Goal: Task Accomplishment & Management: Manage account settings

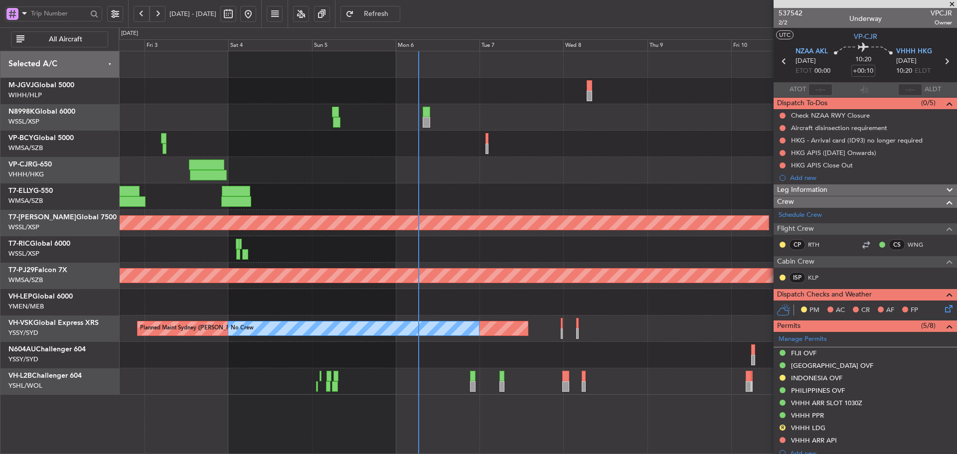
click at [953, 3] on span at bounding box center [952, 4] width 10 height 9
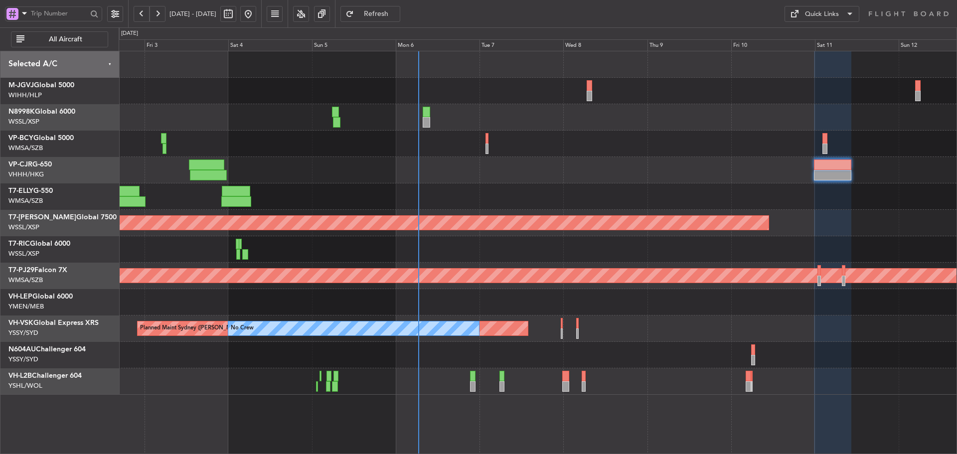
type input "0"
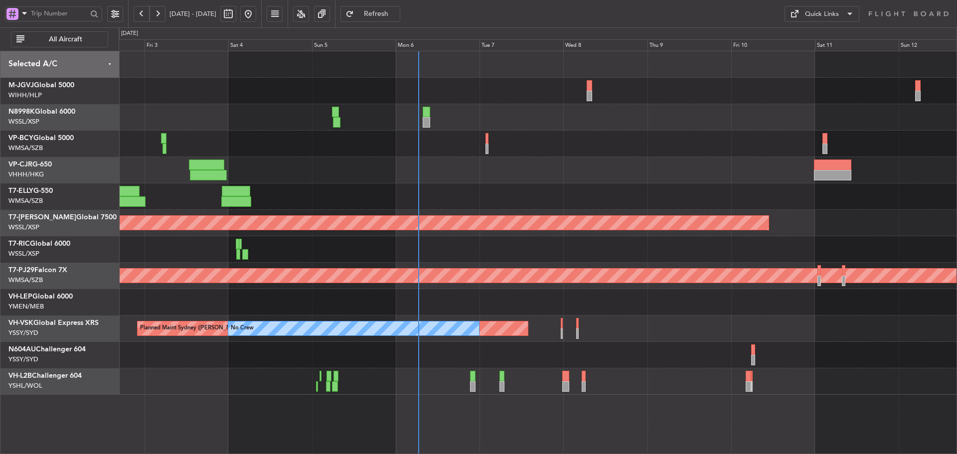
click at [846, 17] on span at bounding box center [850, 14] width 12 height 12
click at [823, 33] on button "Trip Builder" at bounding box center [821, 38] width 75 height 24
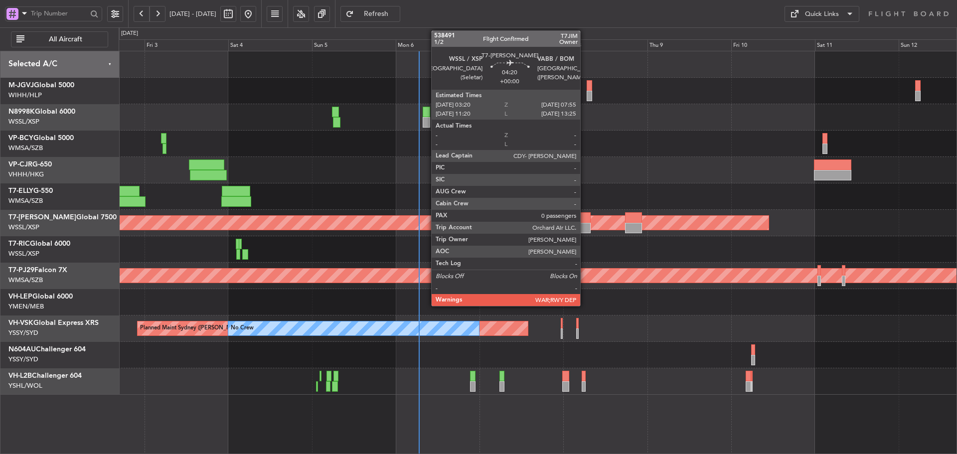
click at [585, 226] on div at bounding box center [583, 228] width 16 height 10
click at [582, 223] on div at bounding box center [583, 228] width 16 height 10
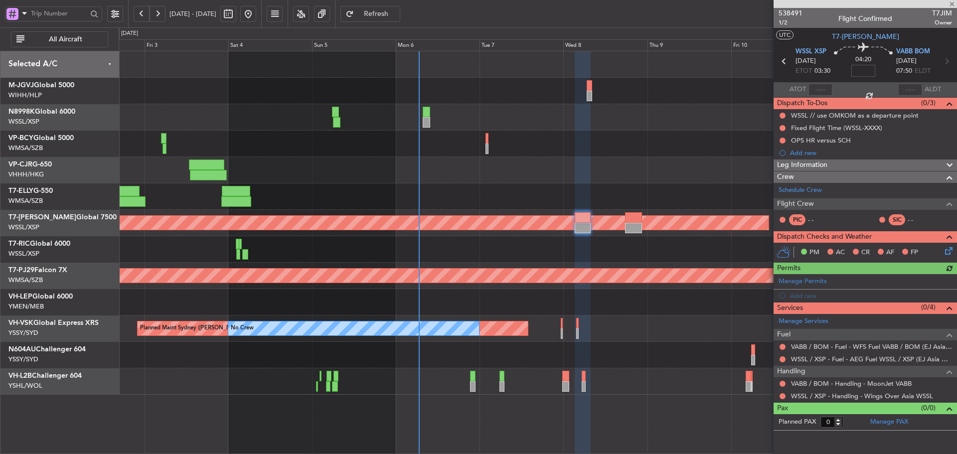
click at [864, 70] on input at bounding box center [863, 71] width 24 height 12
click at [843, 70] on div "04:20 -5" at bounding box center [863, 61] width 66 height 37
type input "-00:05"
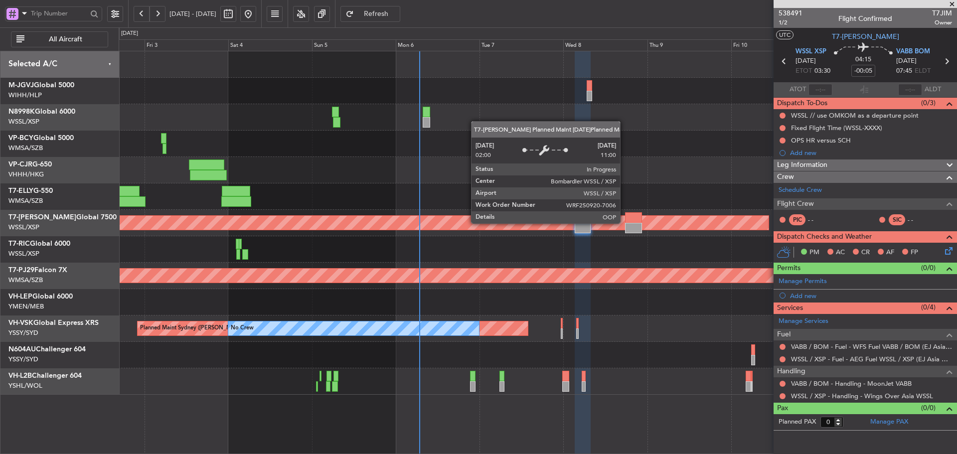
click at [625, 223] on div "Planned Maint [GEOGRAPHIC_DATA] (Seletar)" at bounding box center [167, 223] width 1204 height 14
click at [630, 221] on div at bounding box center [633, 217] width 16 height 10
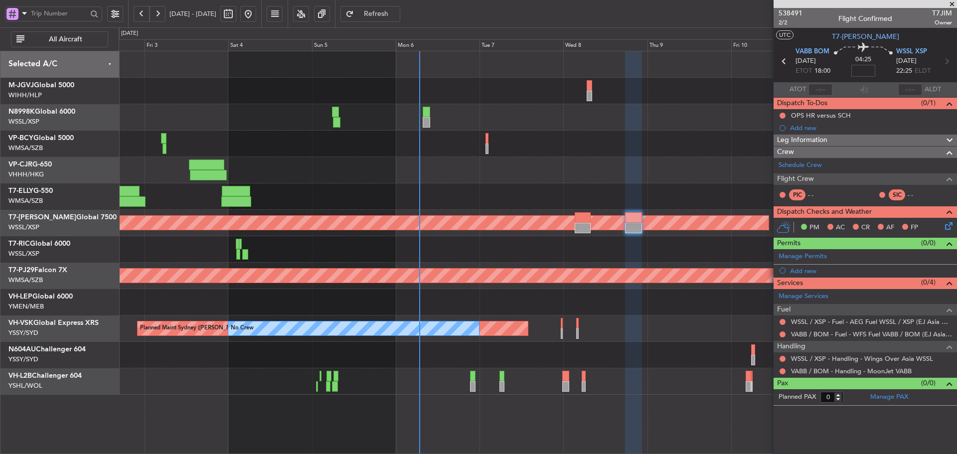
click at [866, 67] on input at bounding box center [863, 71] width 24 height 12
drag, startPoint x: 837, startPoint y: 73, endPoint x: 823, endPoint y: 79, distance: 15.0
click at [837, 73] on div "04:25 15" at bounding box center [863, 61] width 66 height 37
type input "+00:15"
click at [802, 164] on link "Schedule Crew" at bounding box center [800, 165] width 43 height 10
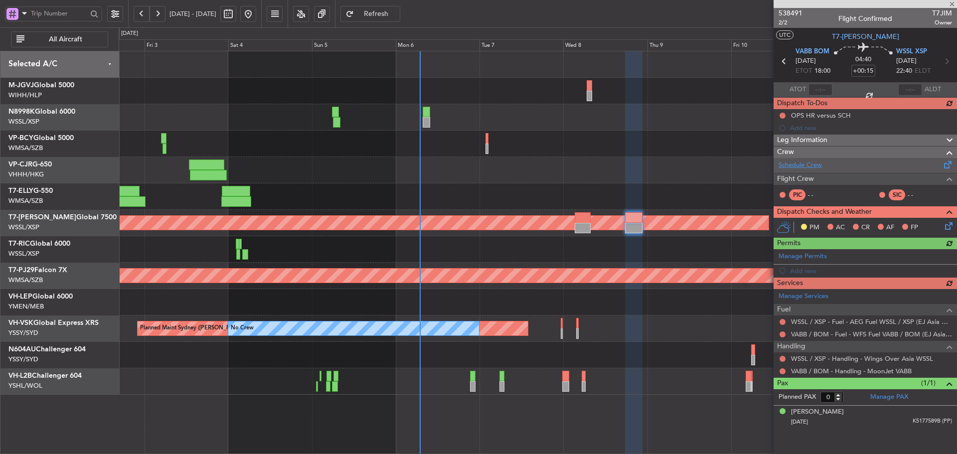
type input "1"
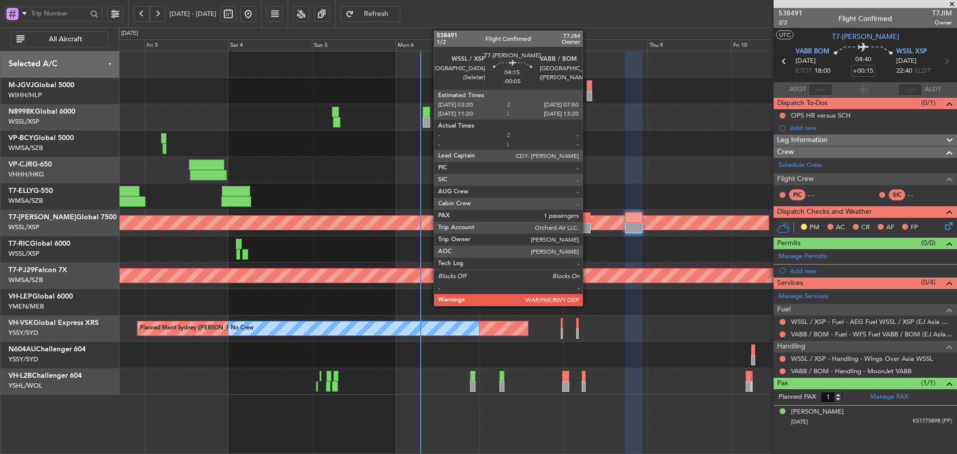
click at [585, 226] on div at bounding box center [583, 228] width 16 height 10
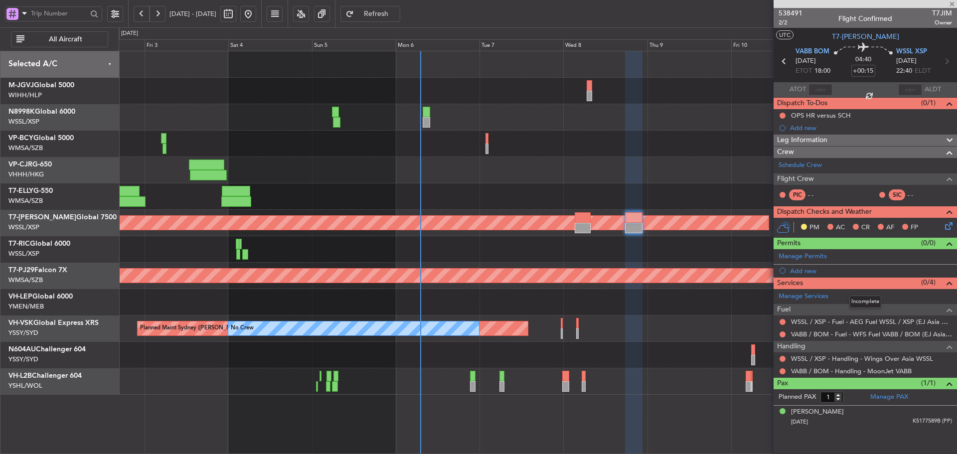
type input "-00:05"
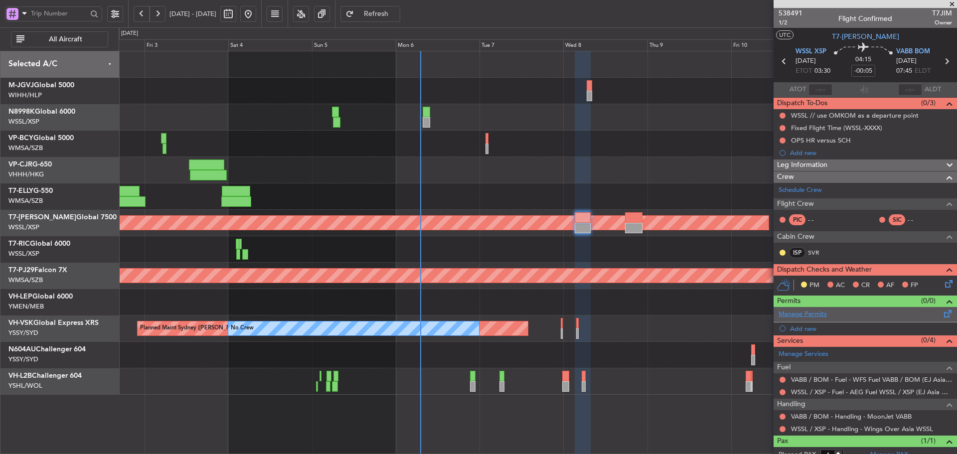
click at [784, 313] on link "Manage Permits" at bounding box center [803, 315] width 48 height 10
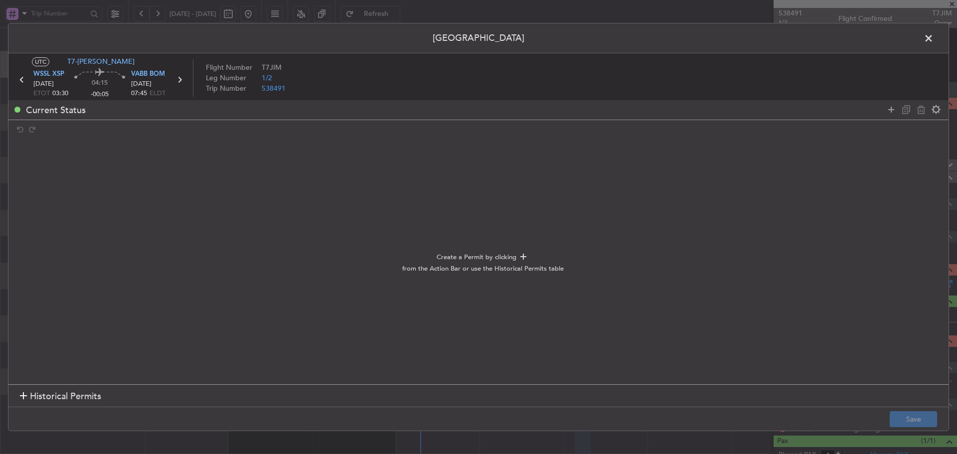
click at [24, 397] on div at bounding box center [23, 396] width 7 height 7
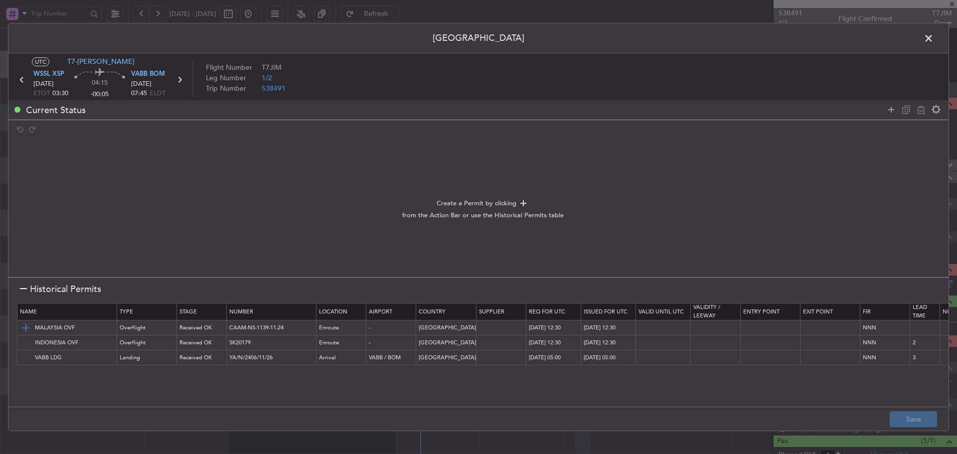
click at [28, 328] on img at bounding box center [26, 328] width 12 height 12
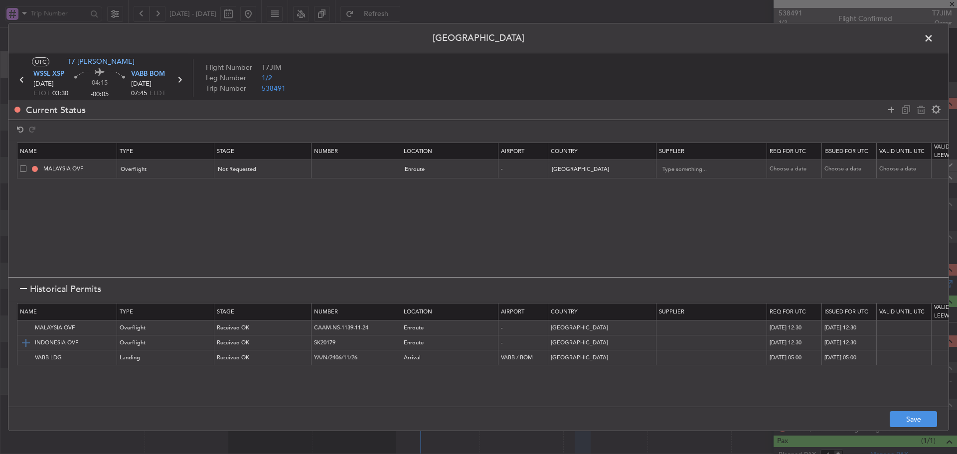
click at [29, 345] on img at bounding box center [26, 343] width 12 height 12
click at [25, 357] on img at bounding box center [26, 358] width 12 height 12
click at [907, 418] on button "Save" at bounding box center [913, 419] width 47 height 16
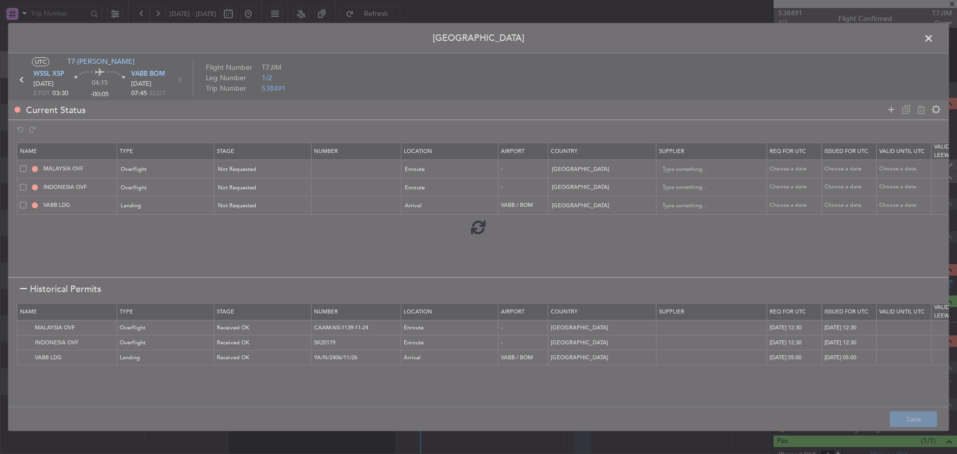
type input "NNN"
type input "2"
type input "NNN"
type input "3"
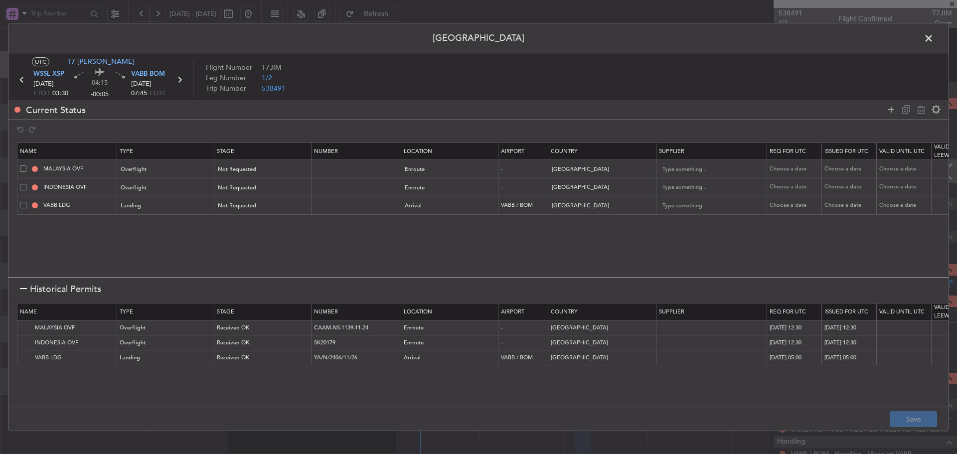
click at [181, 80] on icon at bounding box center [179, 79] width 13 height 13
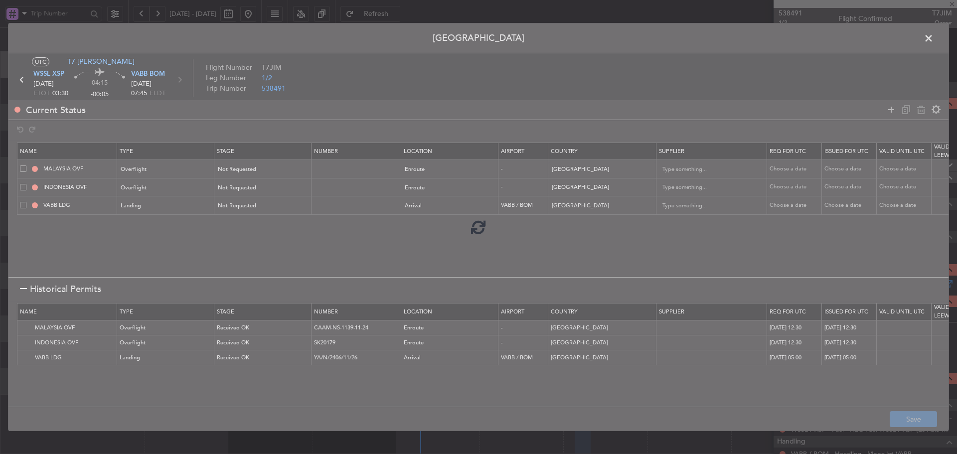
type input "+00:15"
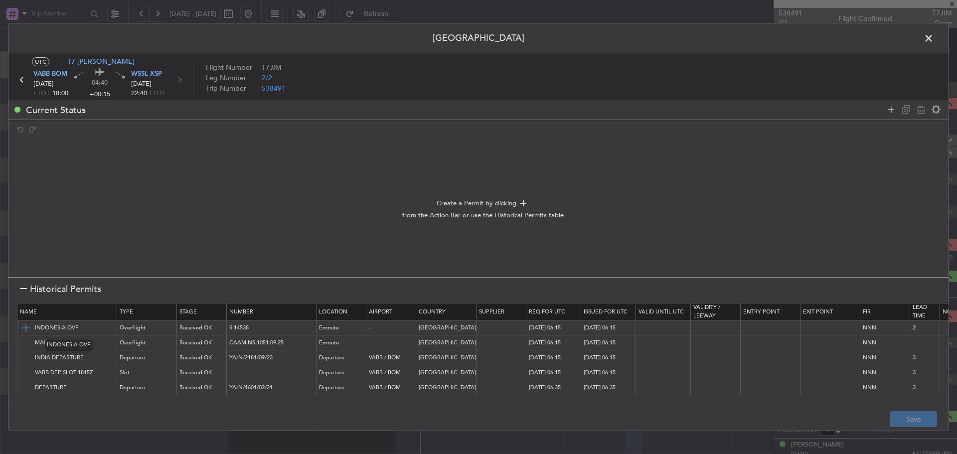
click at [24, 326] on img at bounding box center [26, 328] width 12 height 12
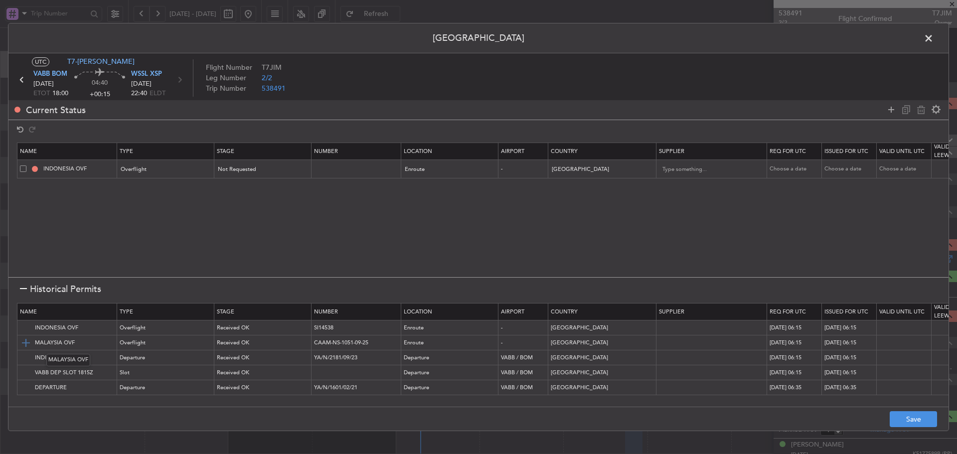
click at [24, 340] on img at bounding box center [26, 343] width 12 height 12
click at [26, 353] on img at bounding box center [26, 358] width 12 height 12
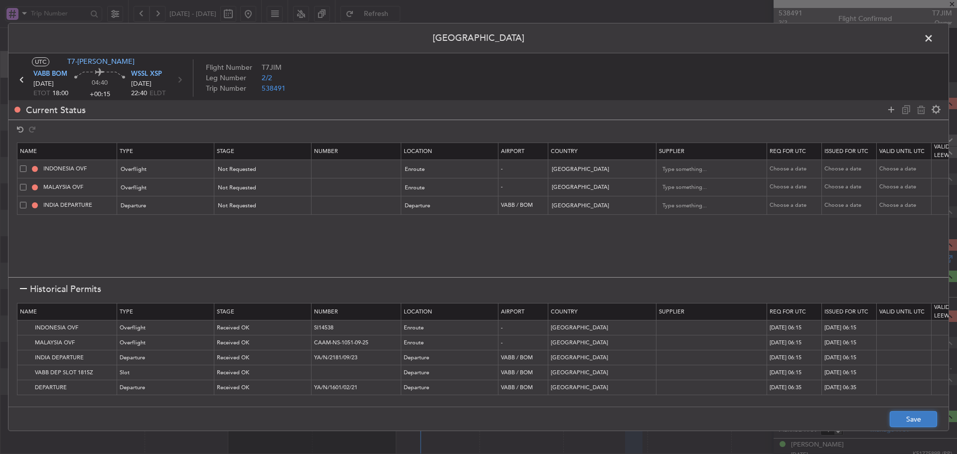
click at [905, 416] on button "Save" at bounding box center [913, 419] width 47 height 16
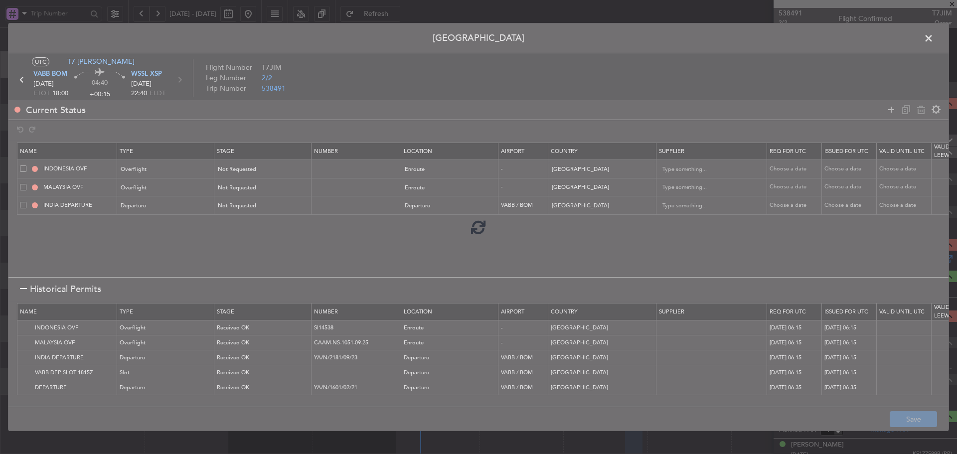
type input "NNN"
type input "2"
type input "NNN"
type input "3"
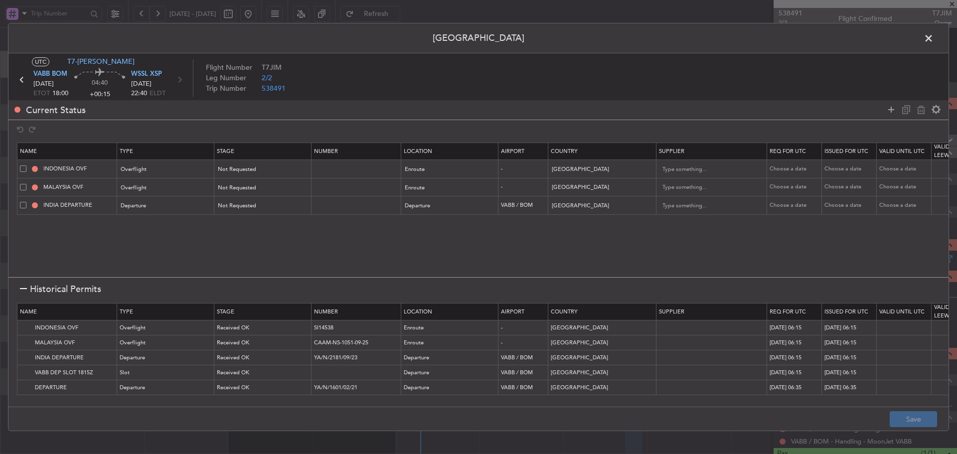
click at [934, 36] on span at bounding box center [934, 41] width 0 height 20
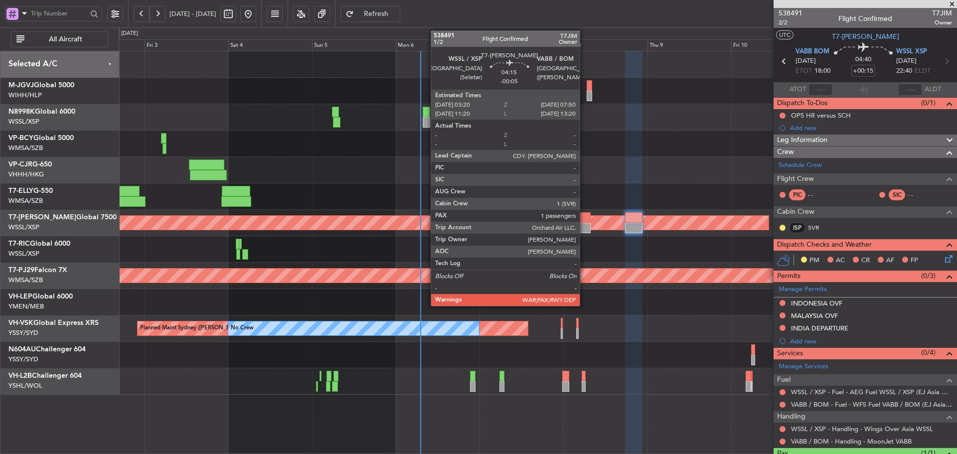
click at [584, 223] on div at bounding box center [583, 228] width 16 height 10
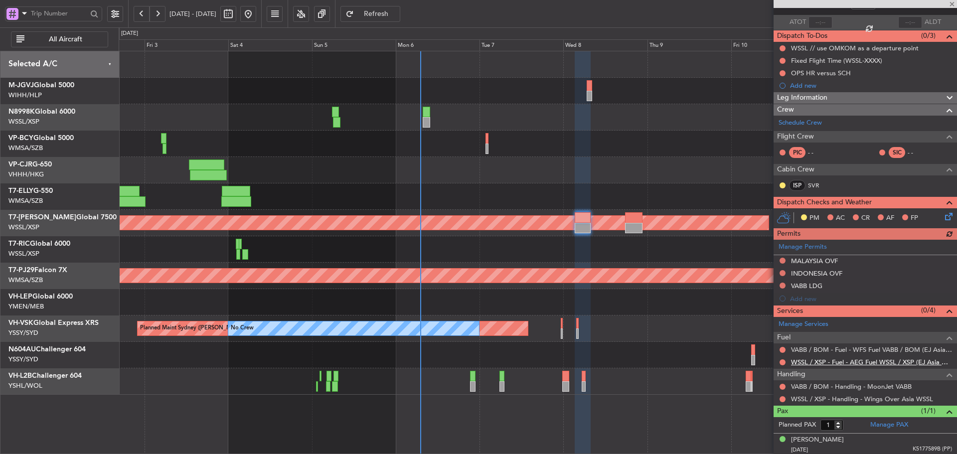
scroll to position [69, 0]
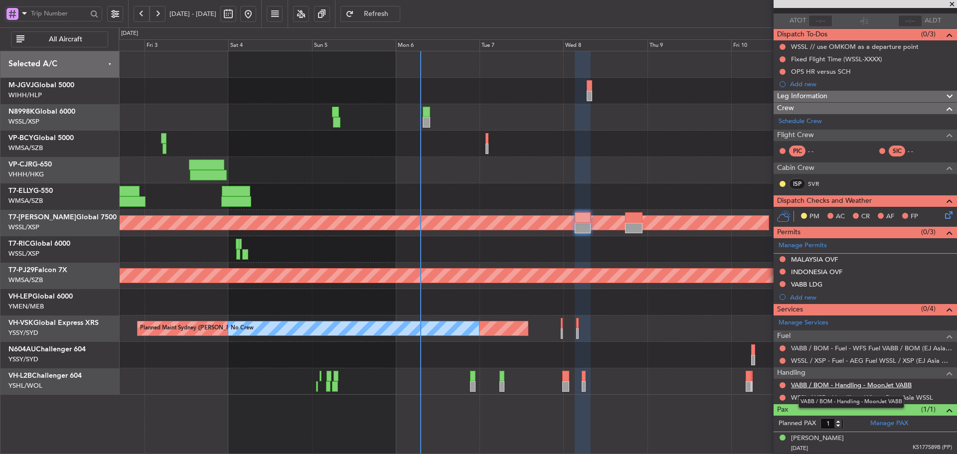
click at [819, 386] on link "VABB / BOM - Handling - MoonJet VABB" at bounding box center [851, 385] width 121 height 8
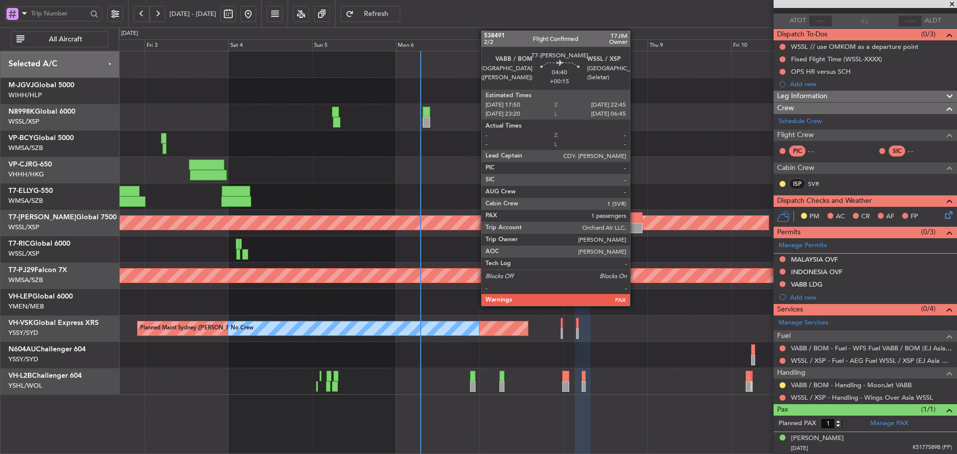
click at [634, 219] on div at bounding box center [633, 217] width 17 height 10
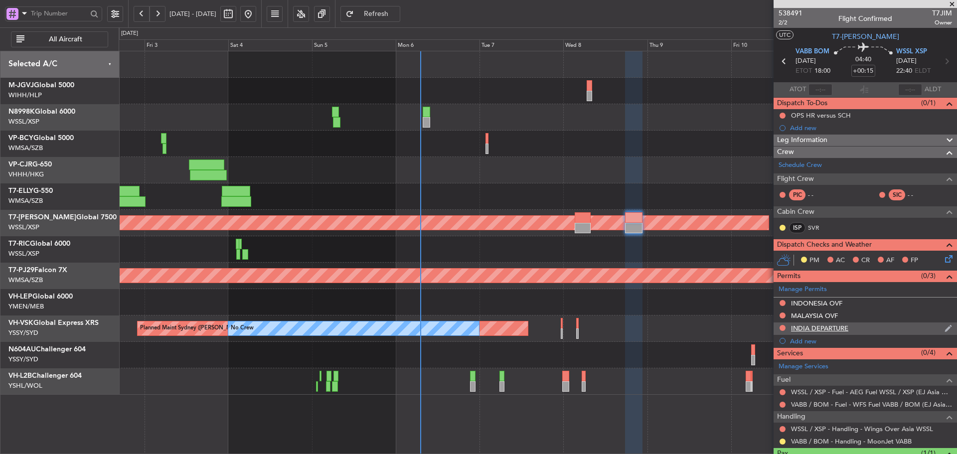
scroll to position [44, 0]
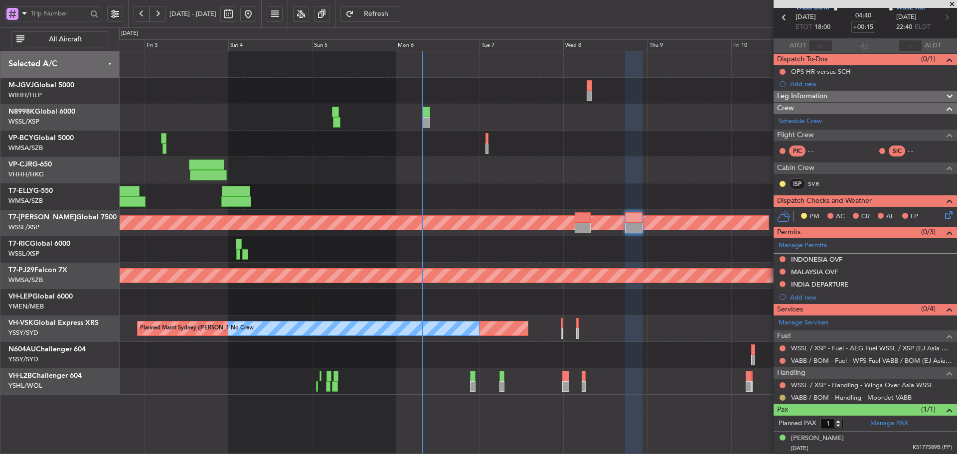
click at [782, 397] on button at bounding box center [783, 398] width 6 height 6
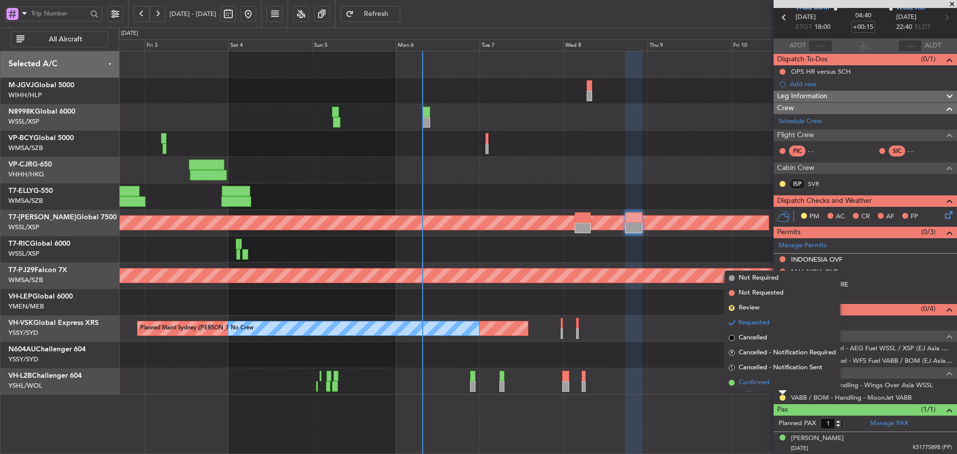
click at [730, 383] on span at bounding box center [732, 383] width 6 height 6
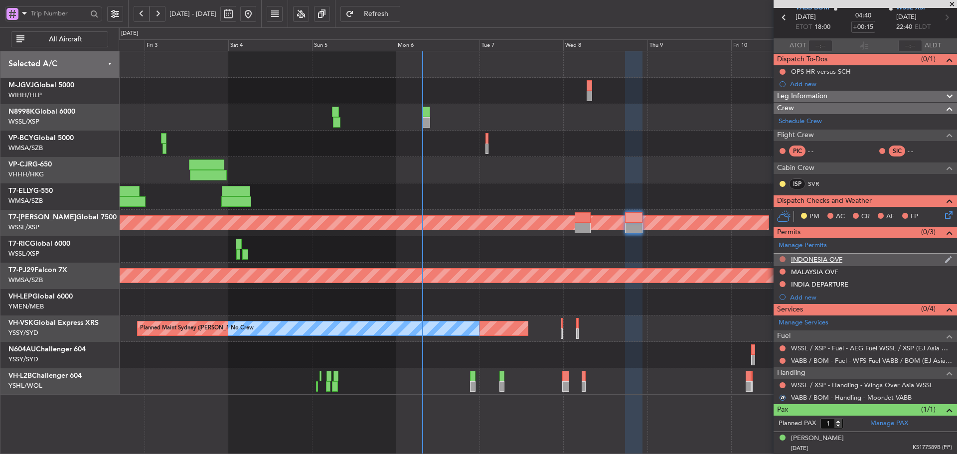
click at [783, 259] on button at bounding box center [783, 259] width 6 height 6
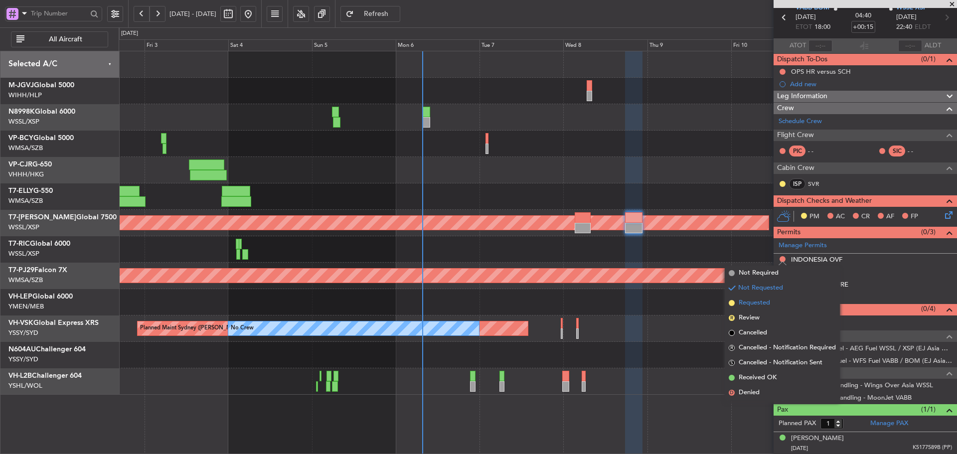
click at [729, 302] on span at bounding box center [732, 303] width 6 height 6
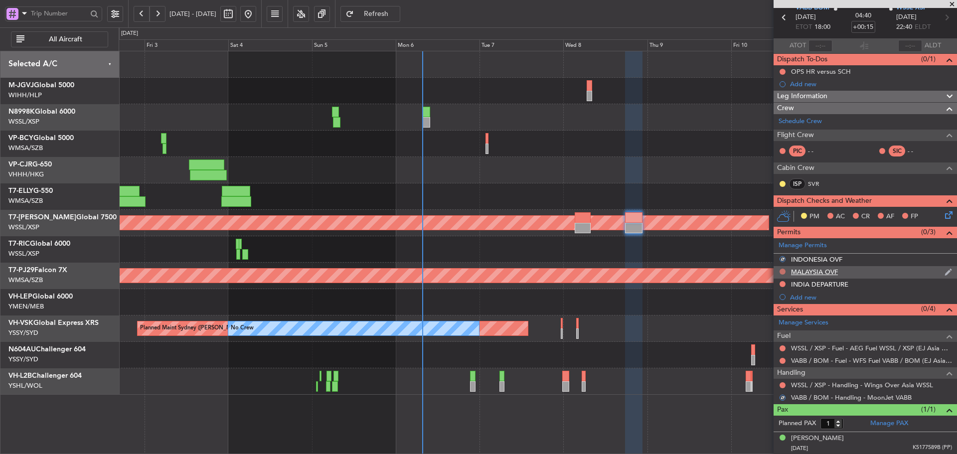
click at [782, 270] on button at bounding box center [783, 272] width 6 height 6
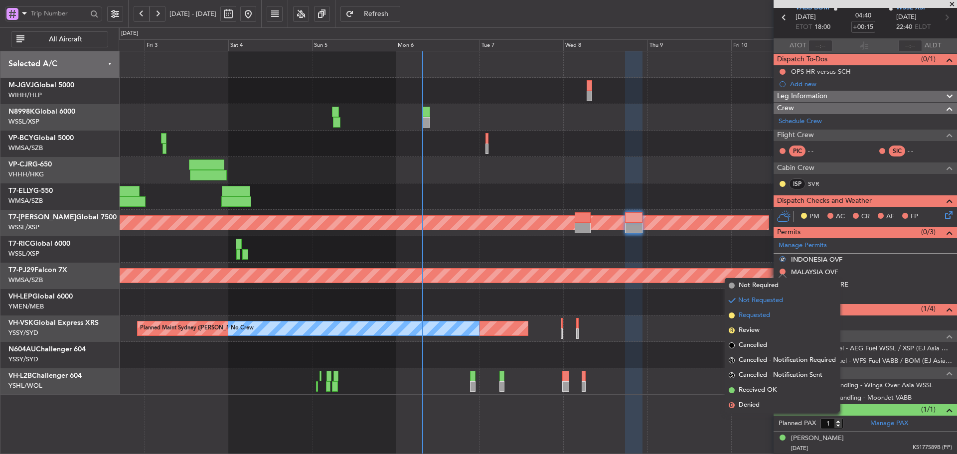
click at [733, 315] on span at bounding box center [732, 316] width 6 height 6
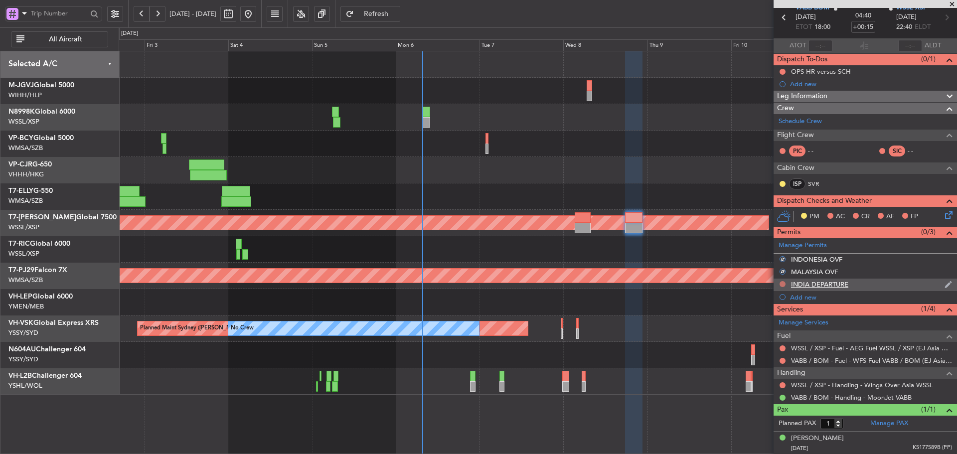
click at [781, 283] on button at bounding box center [783, 284] width 6 height 6
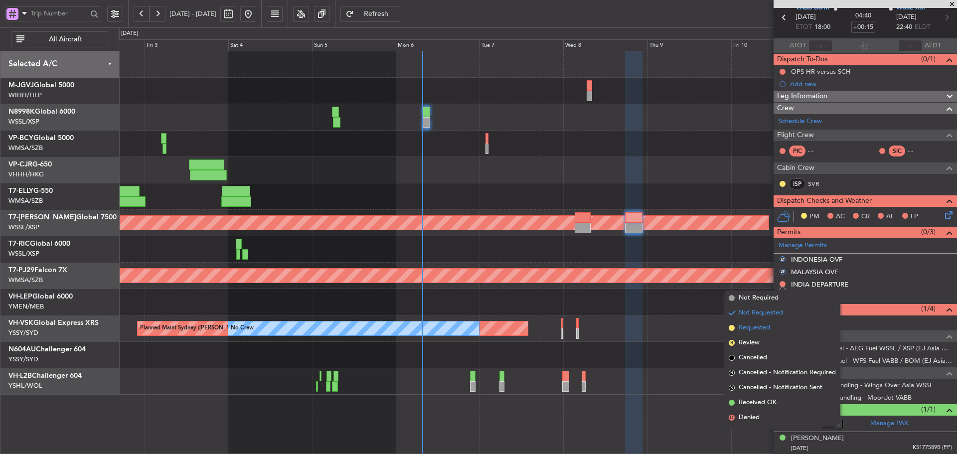
click at [731, 326] on span at bounding box center [732, 328] width 6 height 6
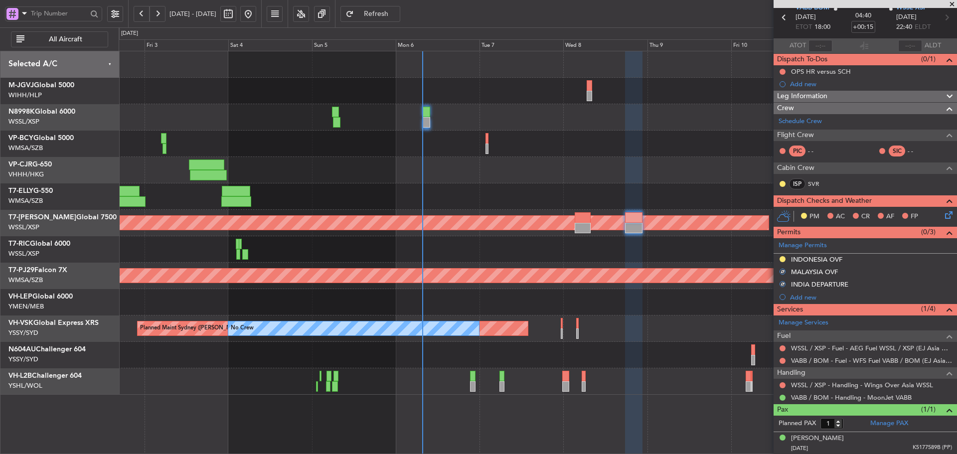
click at [677, 172] on div "Planned Maint [GEOGRAPHIC_DATA] ([GEOGRAPHIC_DATA] Intl)" at bounding box center [538, 170] width 838 height 26
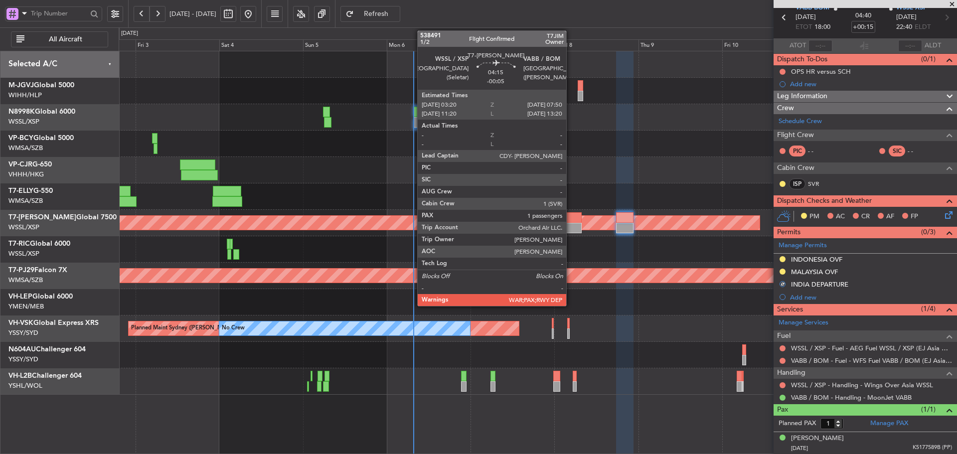
click at [571, 223] on div at bounding box center [574, 228] width 16 height 10
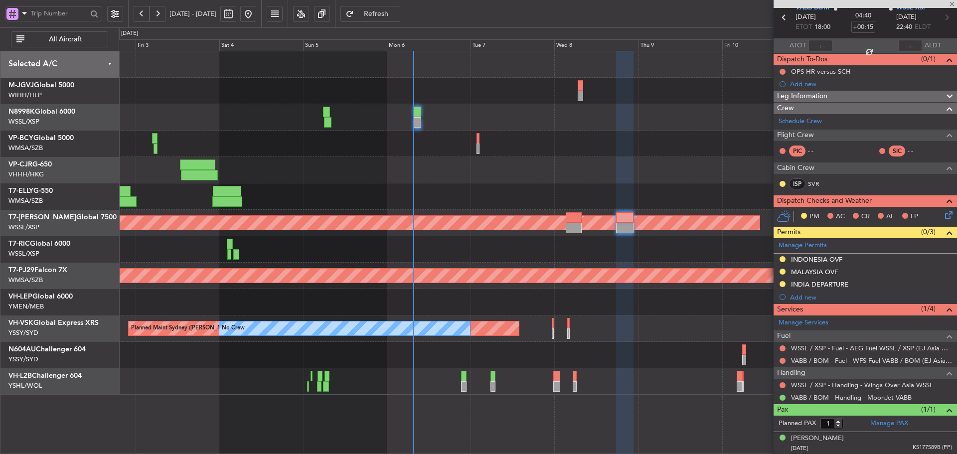
type input "-00:05"
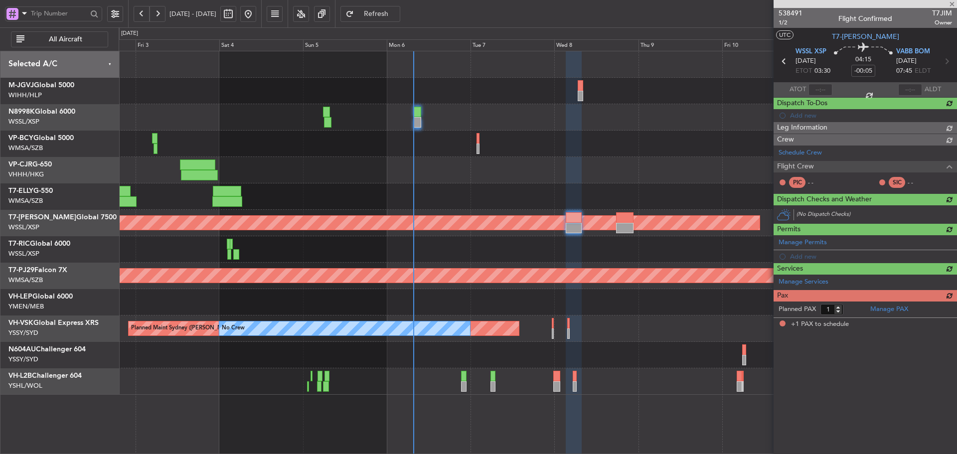
scroll to position [0, 0]
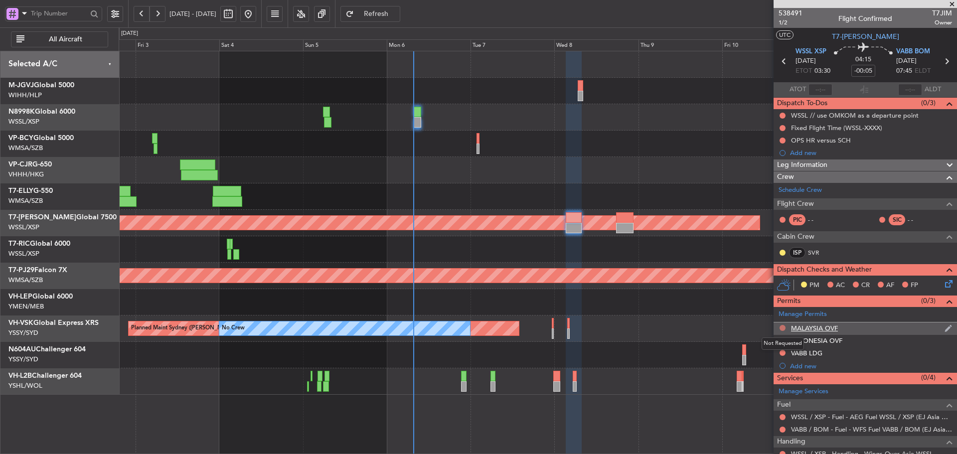
click at [782, 329] on button at bounding box center [783, 328] width 6 height 6
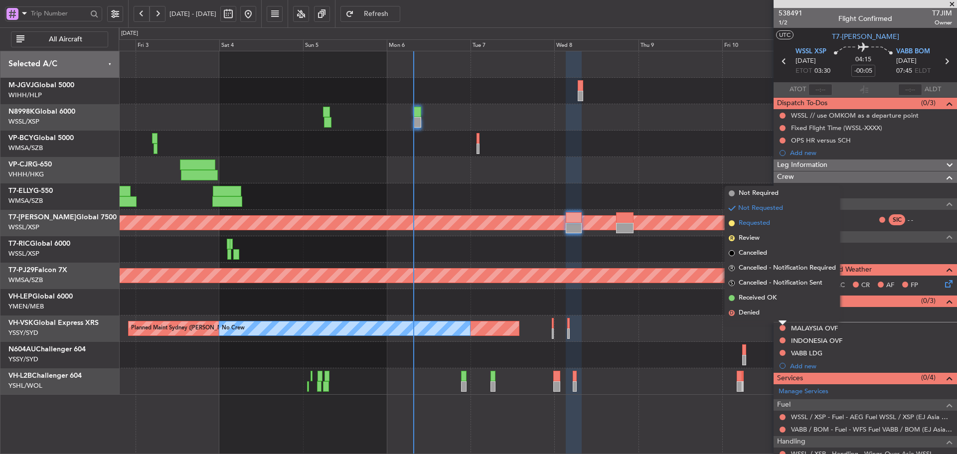
click at [732, 226] on span at bounding box center [732, 223] width 6 height 6
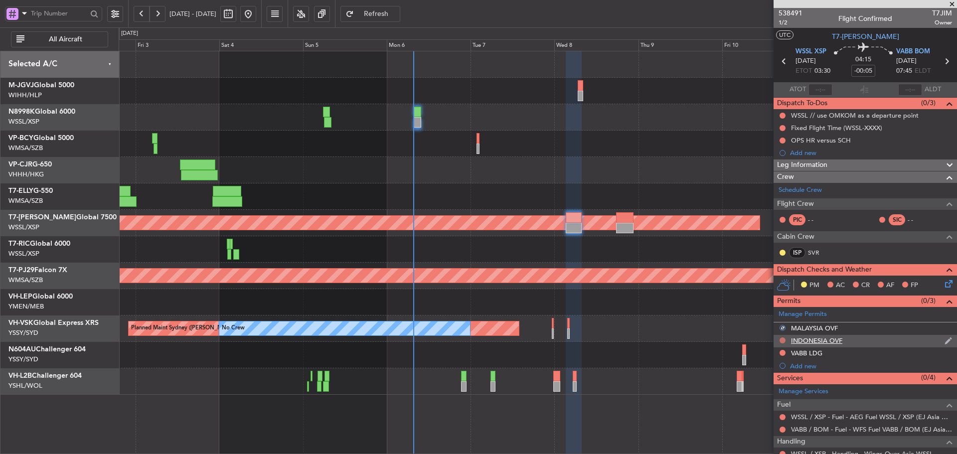
click at [780, 338] on button at bounding box center [783, 340] width 6 height 6
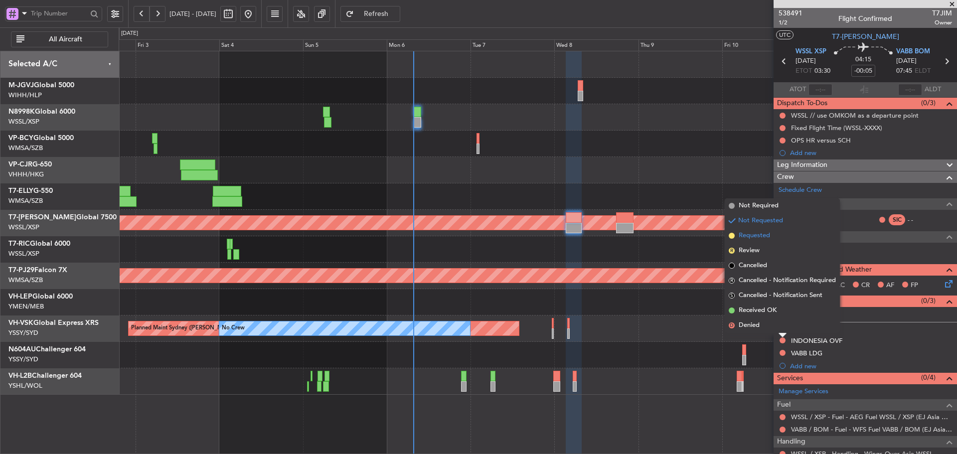
click at [732, 237] on span at bounding box center [732, 236] width 6 height 6
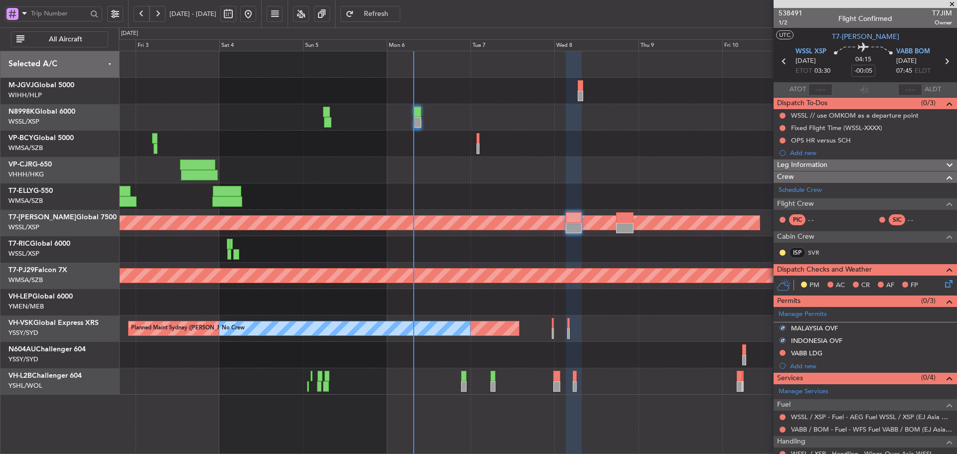
click at [784, 355] on mat-tooltip-component "Not Requested" at bounding box center [783, 368] width 56 height 26
click at [783, 352] on button at bounding box center [783, 353] width 6 height 6
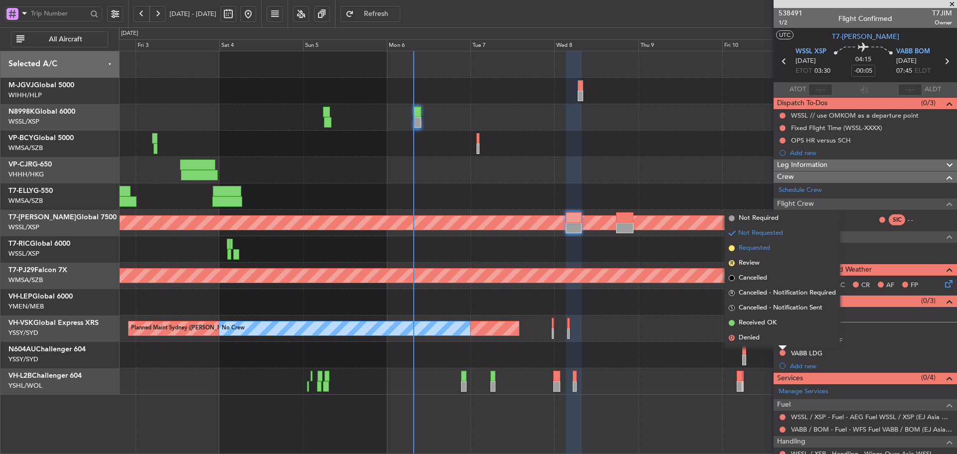
click at [733, 248] on span at bounding box center [732, 248] width 6 height 6
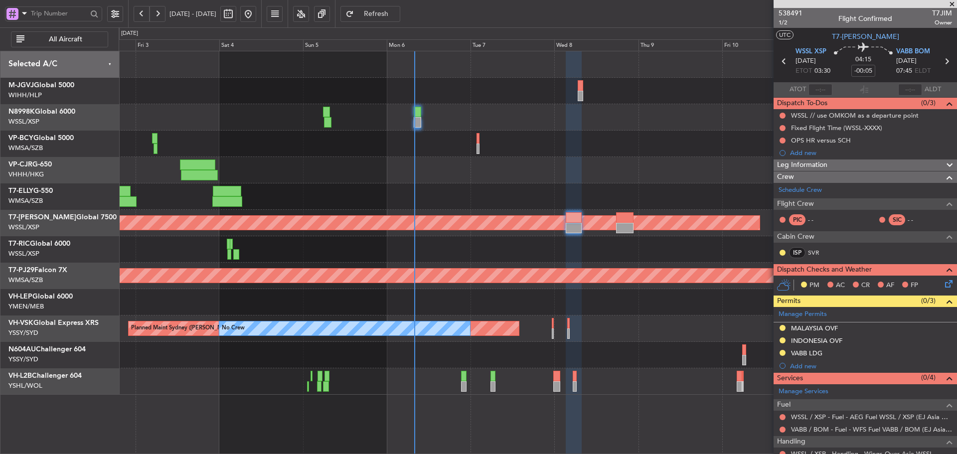
click at [804, 314] on mat-tooltip-component "PERMITS" at bounding box center [814, 303] width 41 height 26
click at [820, 314] on mat-tooltip-component "PERMITS" at bounding box center [814, 303] width 41 height 26
click at [820, 315] on mat-tooltip-component "PERMITS" at bounding box center [814, 303] width 41 height 26
click at [785, 313] on link "Manage Permits" at bounding box center [803, 315] width 48 height 10
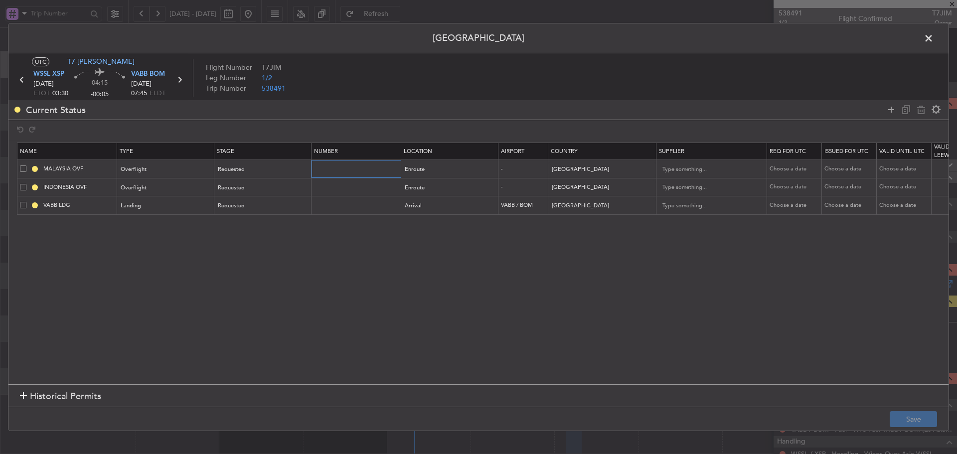
click at [358, 170] on input "text" at bounding box center [357, 168] width 87 height 8
paste input "CAAM-NS-0284-10-25"
type input "CAAM-NS-0284-10-25"
click at [247, 169] on div "Requested" at bounding box center [259, 169] width 83 height 15
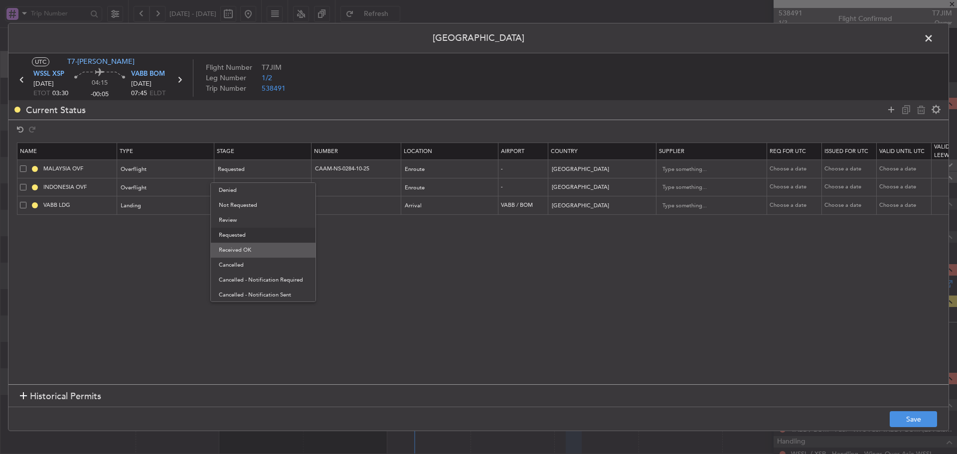
click at [259, 247] on span "Received OK" at bounding box center [263, 250] width 89 height 15
click at [786, 168] on div "Choose a date" at bounding box center [796, 169] width 52 height 8
select select "10"
select select "2025"
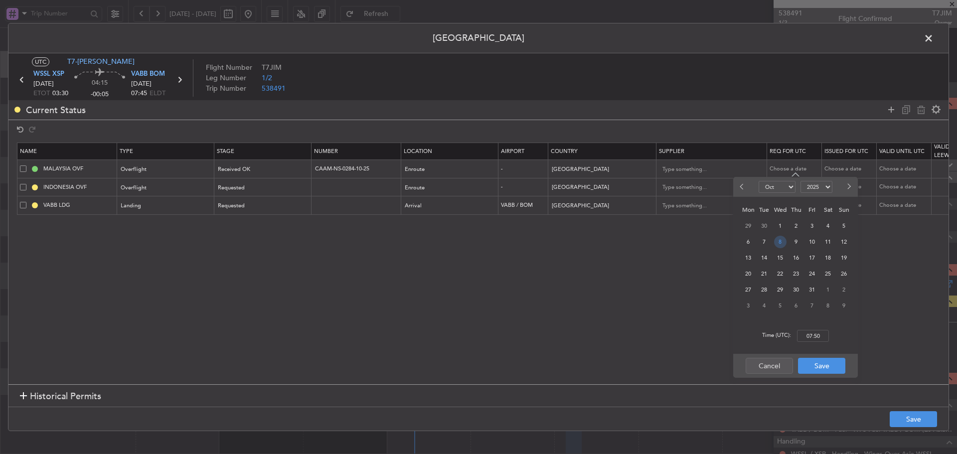
click at [777, 241] on span "8" at bounding box center [780, 242] width 12 height 12
click at [806, 333] on input "00:00" at bounding box center [813, 336] width 32 height 12
type input "03:30"
click at [827, 366] on button "Save" at bounding box center [821, 366] width 47 height 16
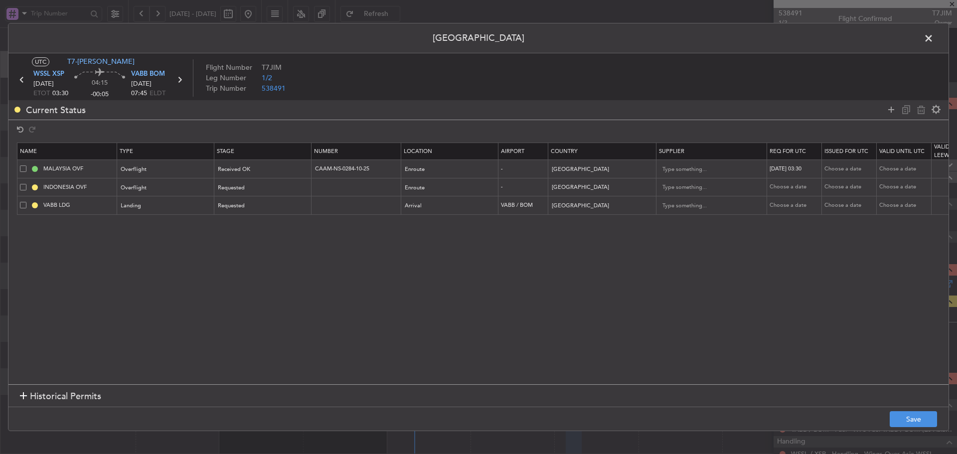
click at [833, 169] on div "Choose a date" at bounding box center [850, 169] width 52 height 8
select select "10"
select select "2025"
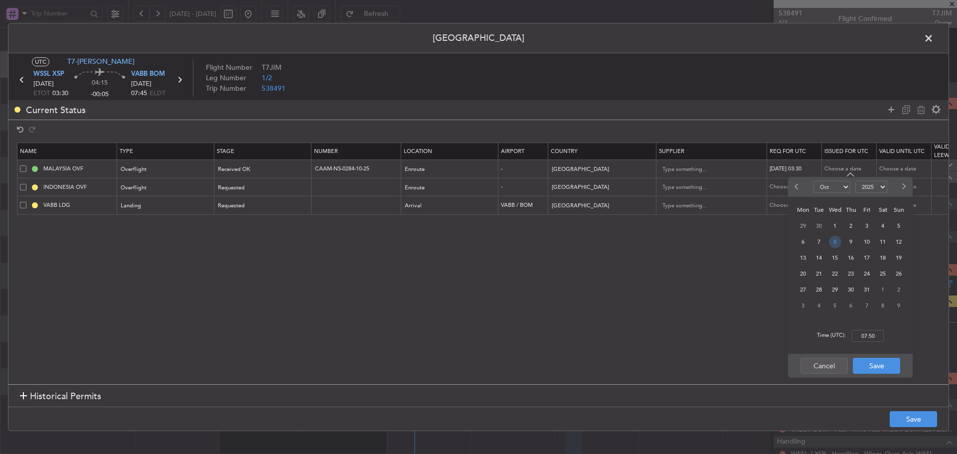
click at [831, 240] on span "8" at bounding box center [835, 242] width 12 height 12
click at [867, 326] on div "Time (UTC): 00:00" at bounding box center [850, 336] width 125 height 36
click at [866, 333] on input "00:00" at bounding box center [868, 336] width 32 height 12
type input "03:30"
click at [879, 364] on button "Save" at bounding box center [876, 366] width 47 height 16
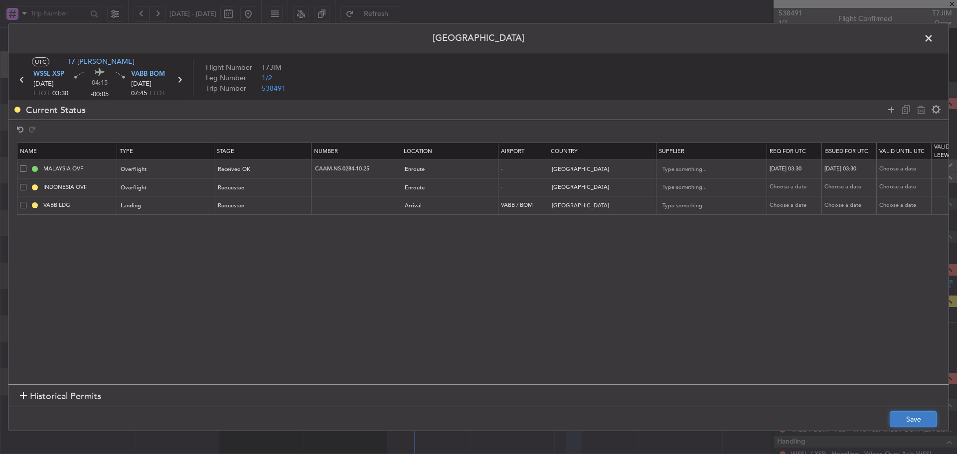
click at [917, 424] on button "Save" at bounding box center [913, 419] width 47 height 16
click at [180, 80] on icon at bounding box center [179, 79] width 13 height 13
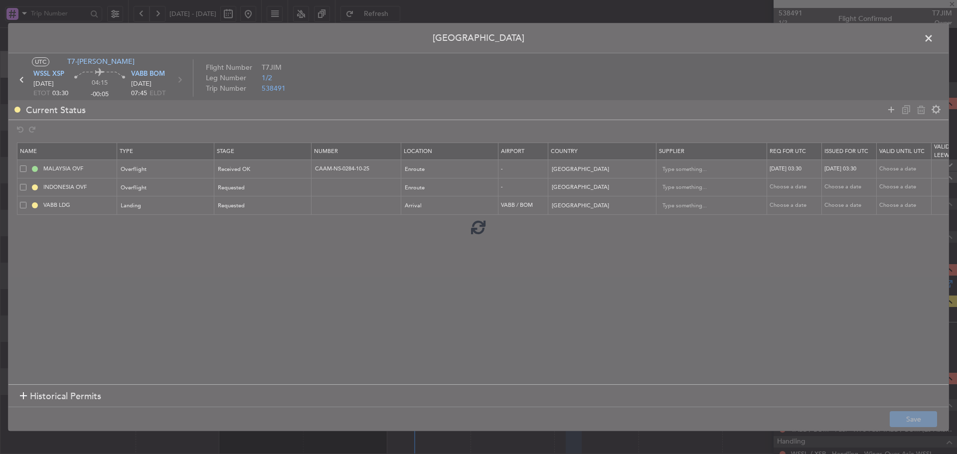
type input "+00:15"
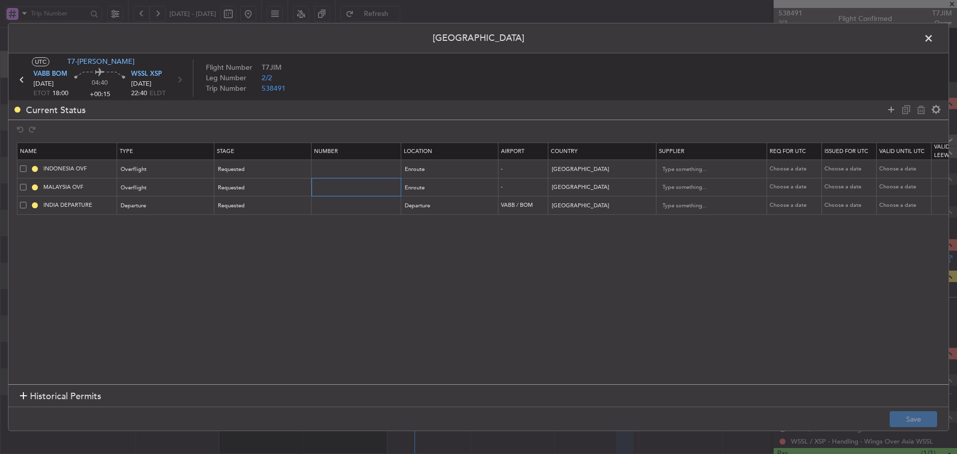
click at [322, 186] on input "text" at bounding box center [357, 187] width 87 height 8
paste input "CAAM-NS-0284-10-25"
type input "CAAM-NS-0284-10-25"
click at [292, 188] on div "Requested" at bounding box center [259, 187] width 83 height 15
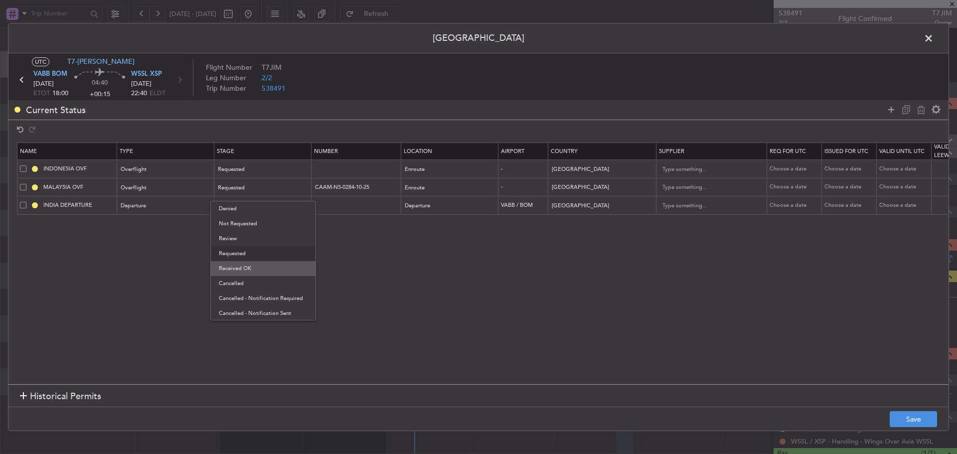
click at [262, 267] on span "Received OK" at bounding box center [263, 268] width 89 height 15
click at [785, 184] on div "Choose a date" at bounding box center [796, 187] width 52 height 8
select select "10"
select select "2025"
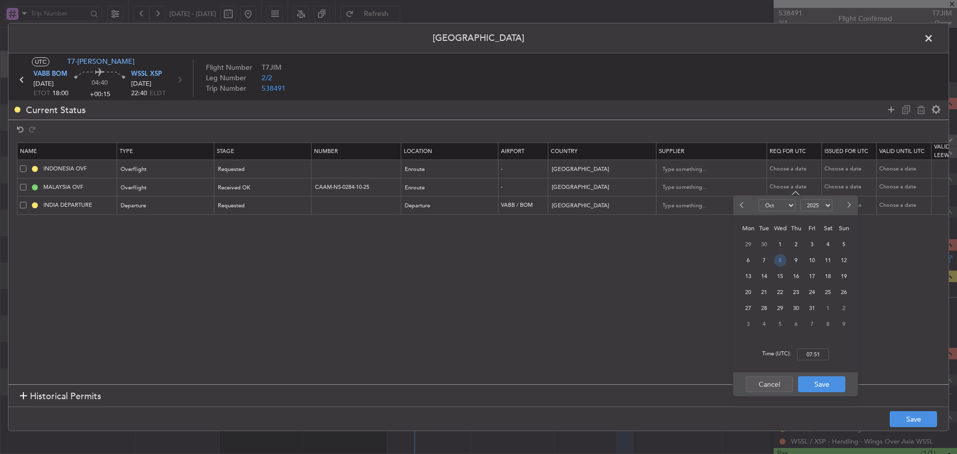
click at [778, 261] on span "8" at bounding box center [780, 260] width 12 height 12
click at [807, 352] on input "00:00" at bounding box center [813, 354] width 32 height 12
type input "18:00"
click at [824, 386] on button "Save" at bounding box center [821, 384] width 47 height 16
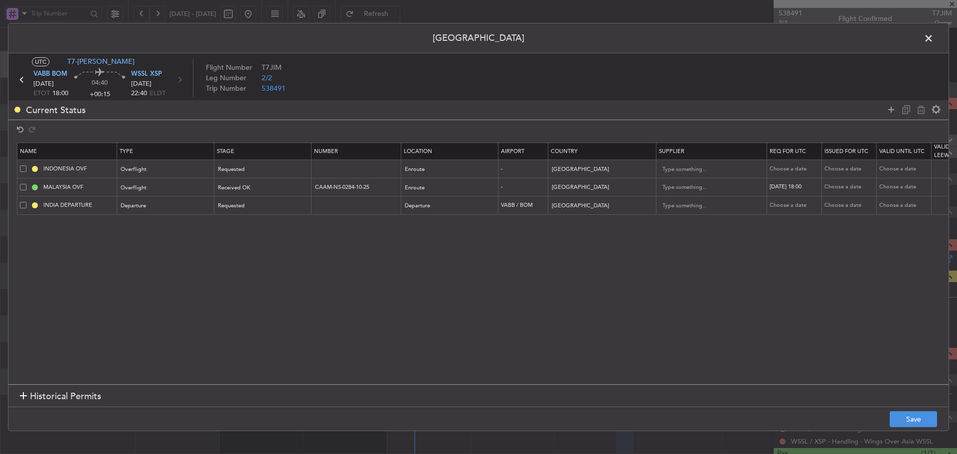
click at [841, 184] on div "Choose a date" at bounding box center [850, 187] width 52 height 8
select select "10"
select select "2025"
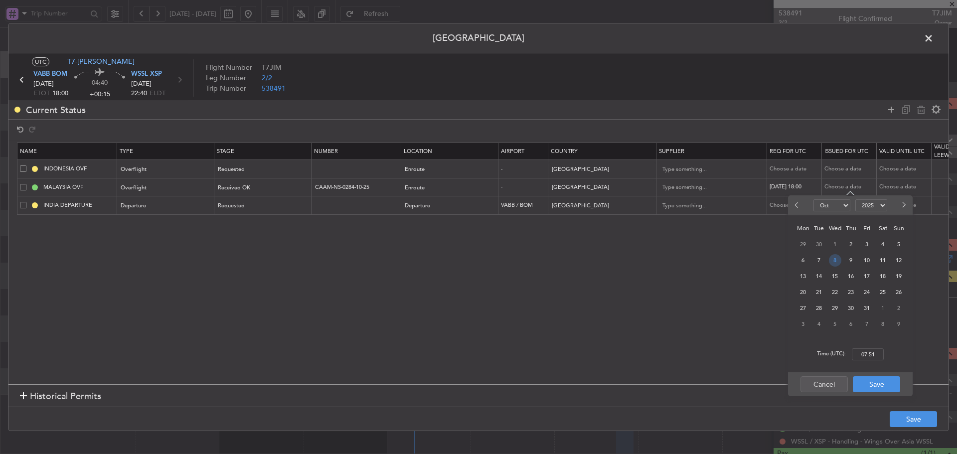
click at [833, 264] on span "8" at bounding box center [835, 260] width 12 height 12
click at [869, 358] on input "00:00" at bounding box center [868, 354] width 32 height 12
type input "18:00"
click at [881, 389] on button "Save" at bounding box center [876, 384] width 47 height 16
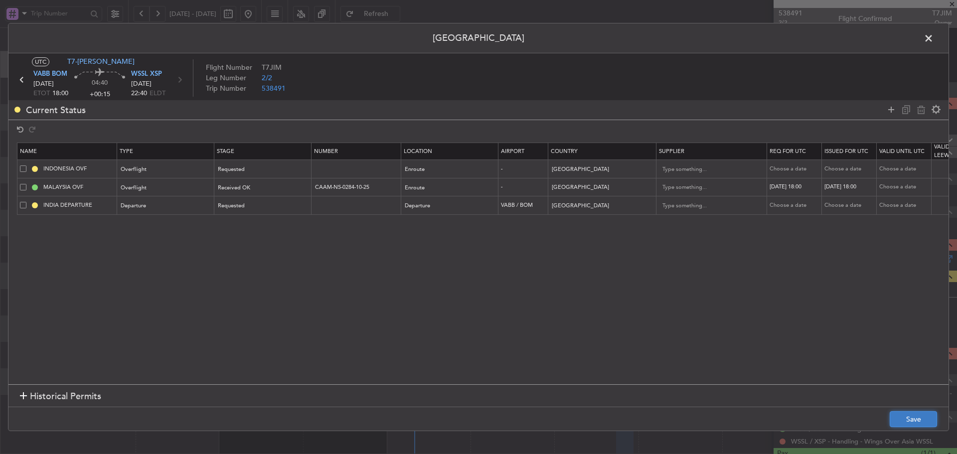
click at [906, 427] on button "Save" at bounding box center [913, 419] width 47 height 16
click at [934, 38] on span at bounding box center [934, 41] width 0 height 20
